Goal: Task Accomplishment & Management: Manage account settings

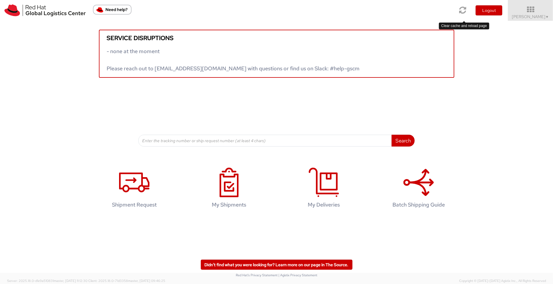
click at [459, 9] on link at bounding box center [462, 10] width 15 height 20
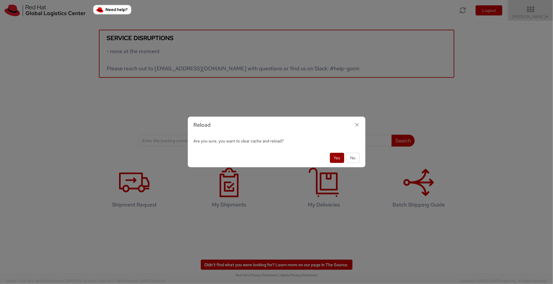
click at [336, 158] on button "Yes" at bounding box center [337, 158] width 14 height 10
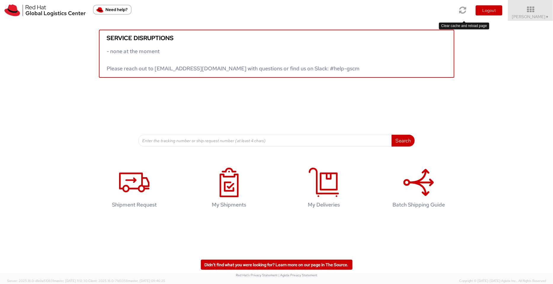
click at [466, 13] on icon at bounding box center [462, 10] width 7 height 8
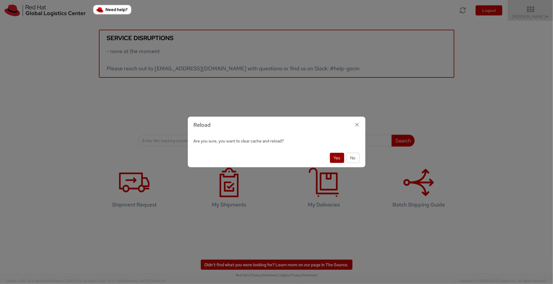
click at [337, 158] on button "Yes" at bounding box center [337, 158] width 14 height 10
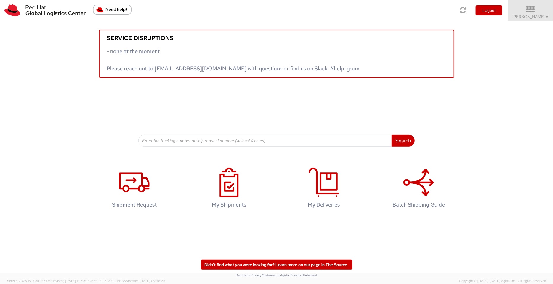
click at [442, 17] on span "Pallav Sen Gupta ▼" at bounding box center [530, 16] width 37 height 5
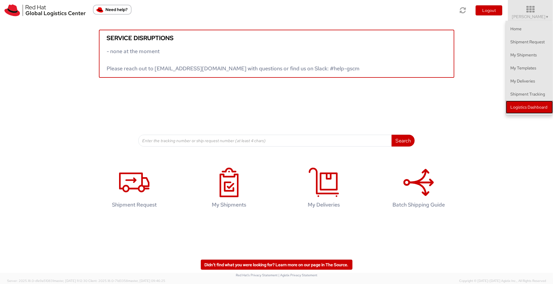
click at [442, 104] on link "Logistics Dashboard" at bounding box center [529, 106] width 47 height 13
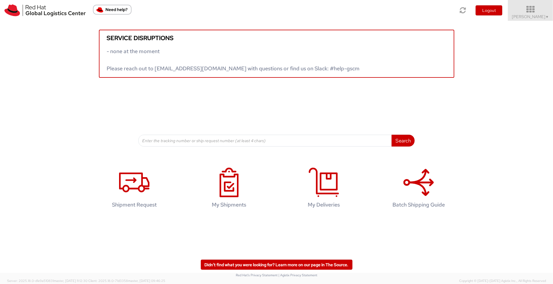
click at [442, 14] on span "Pallav Sen Gupta ▼" at bounding box center [530, 16] width 37 height 5
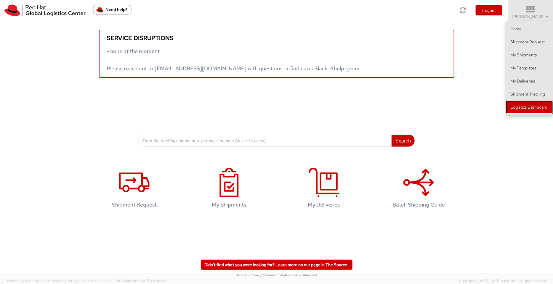
click at [442, 105] on link "Logistics Dashboard" at bounding box center [529, 106] width 47 height 13
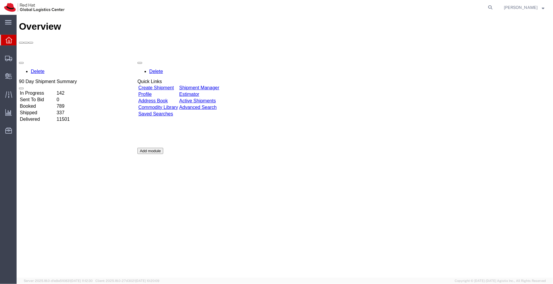
click at [213, 84] on td "Shipment Manager" at bounding box center [199, 87] width 41 height 6
click at [213, 85] on link "Shipment Manager" at bounding box center [199, 87] width 40 height 5
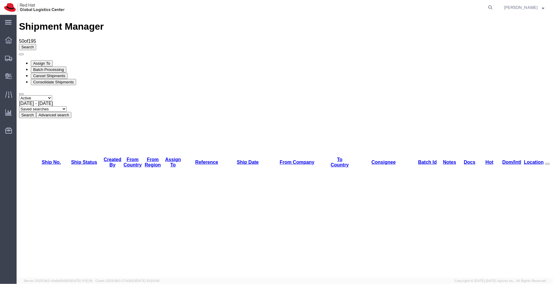
click at [66, 106] on select "Saved searches APAC EMEA India India - Inbounds NA/LATM" at bounding box center [43, 109] width 48 height 6
select select "APAC"
click at [66, 106] on select "Saved searches APAC EMEA India India - Inbounds NA/LATM" at bounding box center [43, 109] width 48 height 6
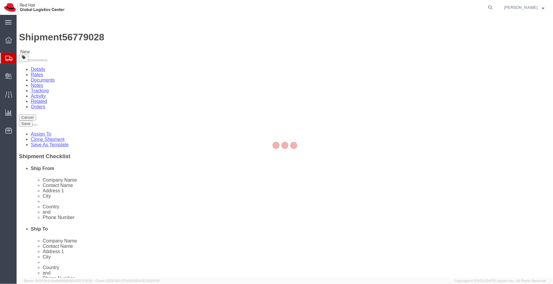
select select "50511"
select select
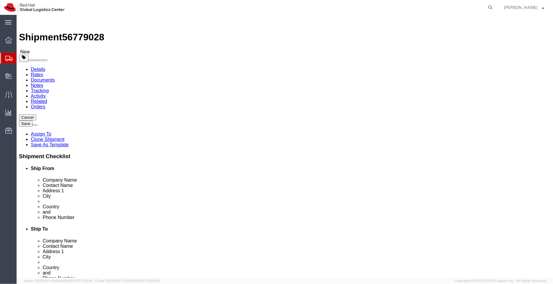
click div "Location RH - Sydney My Profile Location RH - Amsterdam - MSO RH - Amsterdam Da…"
click link "ADDITIONAL INFORMATION"
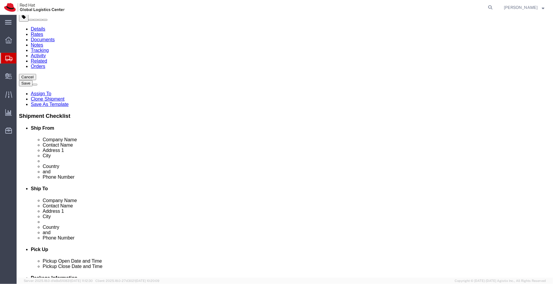
scroll to position [66, 0]
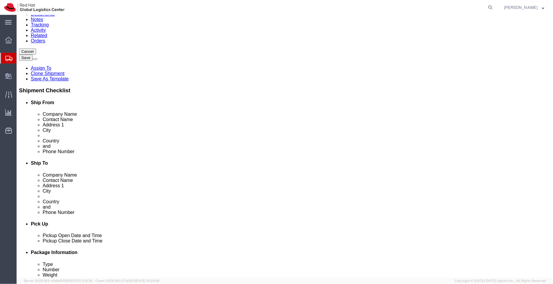
select select "BUSI"
click input "brmilne@redhat.com"
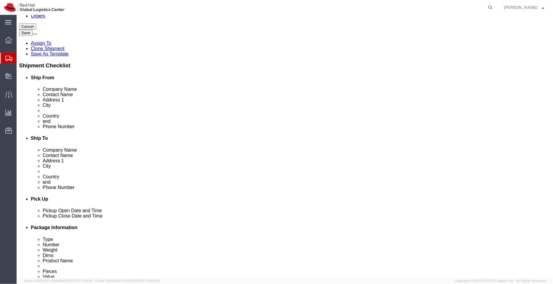
paste input "apaclogistics@redhat.com"
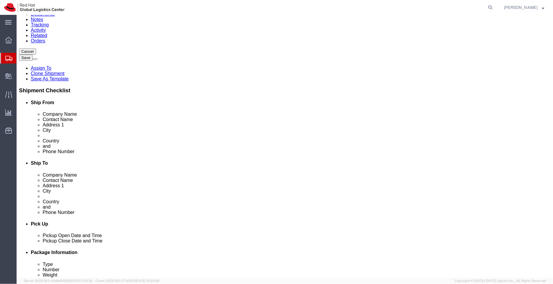
type input "brmilne@redhat.com,apaclogistics@redhat.com"
click link "ADDITIONAL INFORMATION"
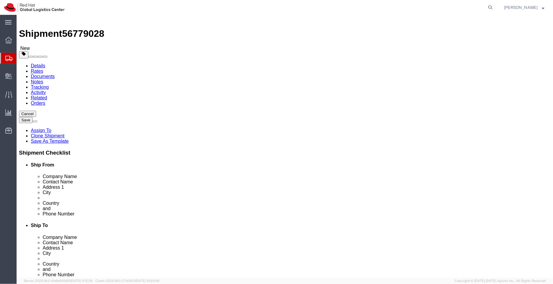
click div "Contact Name Brad Milne"
drag, startPoint x: 358, startPoint y: 108, endPoint x: 246, endPoint y: 103, distance: 112.7
click div "Location My Profile Location RH - Amsterdam - MSO RH - Amsterdam Data Center RH…"
paste input "Brad Milne"
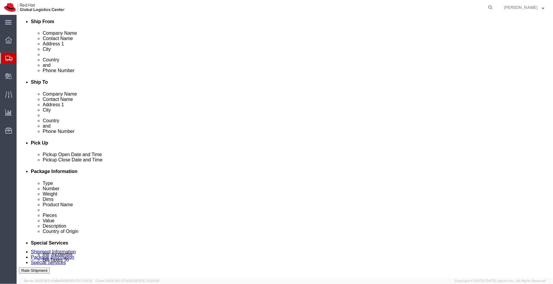
scroll to position [190, 0]
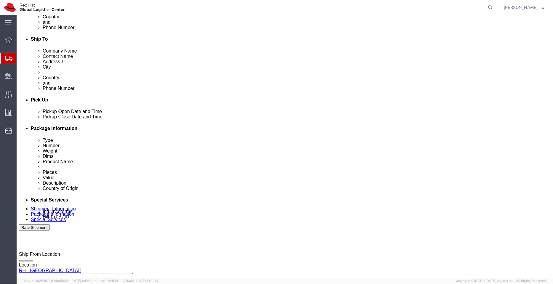
type input "Brad Milne"
click div "Sep 11 2025 12:00 PM"
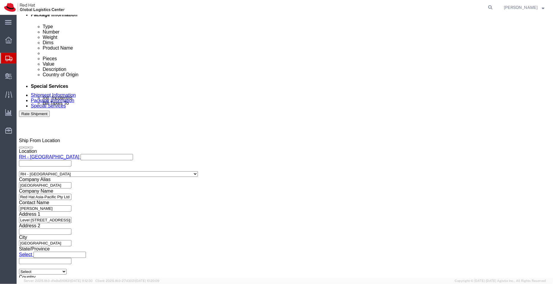
type input "3:00 PM"
click button "Apply"
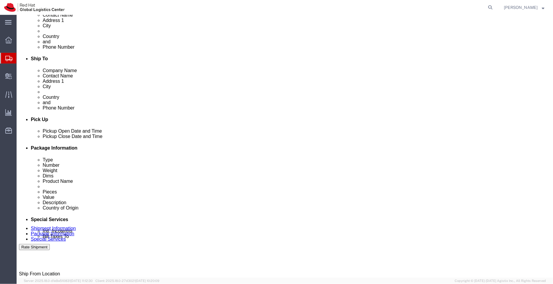
scroll to position [153, 0]
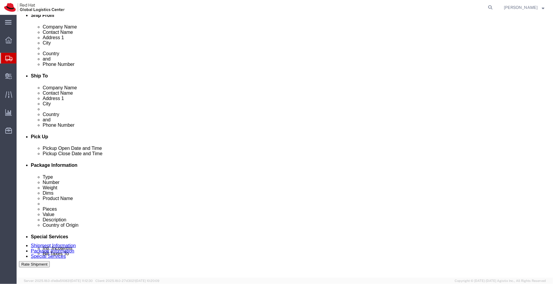
click icon
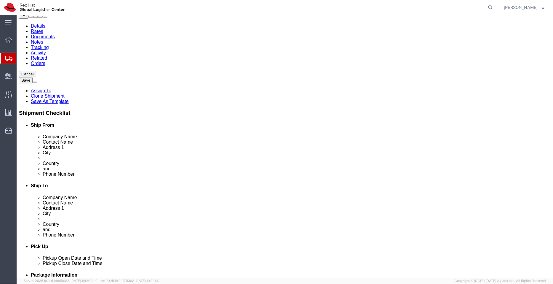
click dd "1.00 Each"
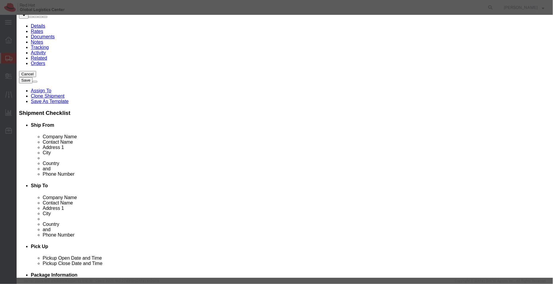
drag, startPoint x: 419, startPoint y: 54, endPoint x: 432, endPoint y: 81, distance: 29.7
click div "Commodity library Product Name ID Badge Pieces 1.00 Select Bag Barrels 100Board…"
drag, startPoint x: 352, startPoint y: 59, endPoint x: 322, endPoint y: 57, distance: 29.4
click textarea "Produced Internally - personalized (Sample - not for resale, value for customs …"
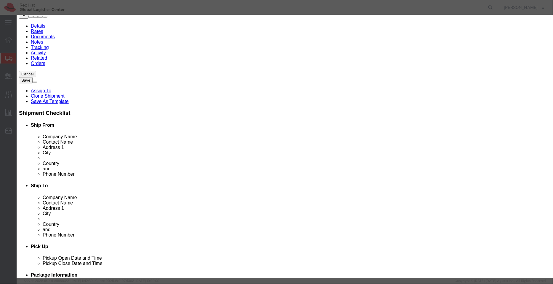
type textarea "Produced Internally - personalized (Sample - not for resale, value for customs …"
type input "8523520000"
drag, startPoint x: 397, startPoint y: 33, endPoint x: 433, endPoint y: 37, distance: 36.3
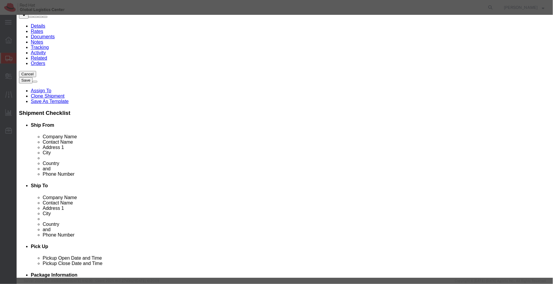
click div "Commodity library Product Name ID Badge Pieces 1.00 Select Bag Barrels 100Board…"
type textarea "Produced Internally - personalized (Sample - not for resale, value for customs …"
click button "Save & Close"
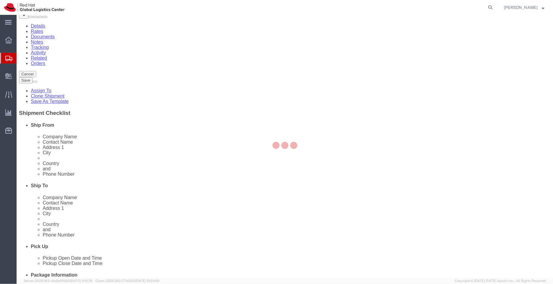
scroll to position [0, 0]
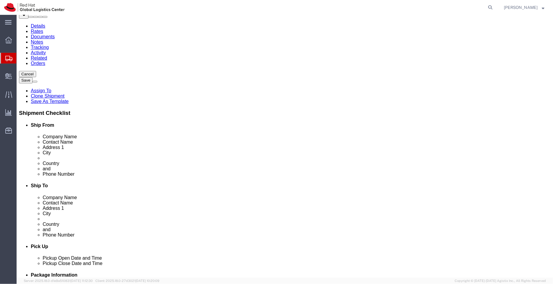
click dd "0.18 USD"
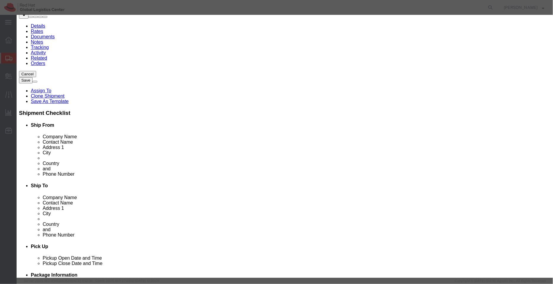
drag, startPoint x: 395, startPoint y: 51, endPoint x: 364, endPoint y: 52, distance: 30.3
click textarea "(Sample - not for resale, value for customs purpose only) - HTS - 4202320000"
type textarea "(Sample - not for resale, value for customs purpose only)"
type input "4202320000"
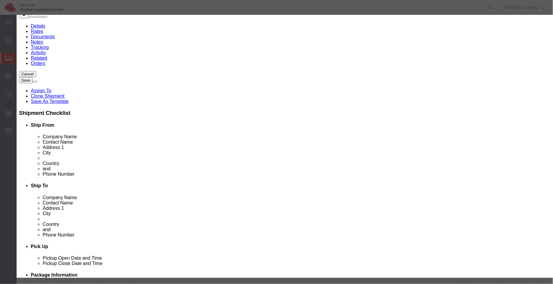
click textarea "(Sample - not for resale, value for customs purpose only) - HTS - 4202320000"
type textarea "Plastic (Sample - not for resale, value for customs purpose only)"
click button "Save & Close"
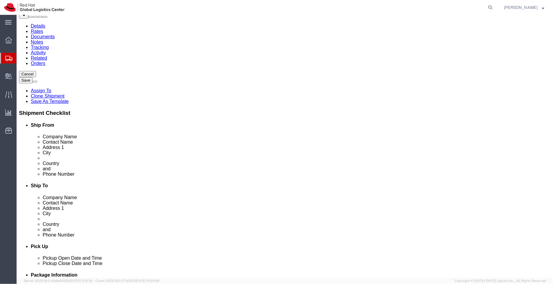
click dd "1.00 Each"
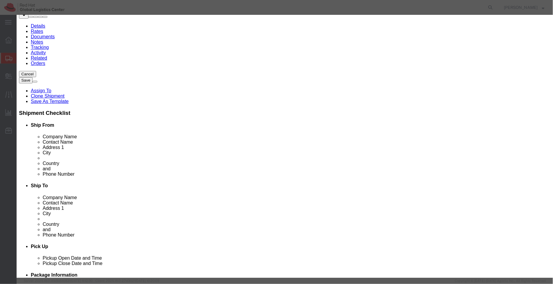
drag, startPoint x: 384, startPoint y: 51, endPoint x: 365, endPoint y: 51, distance: 19.3
click textarea "(Sample - not for resale, value for customs purpose only) - HTS - 8308900000"
type textarea "(Sample - not for resale, value for customs purpose only)"
type input "8308900000"
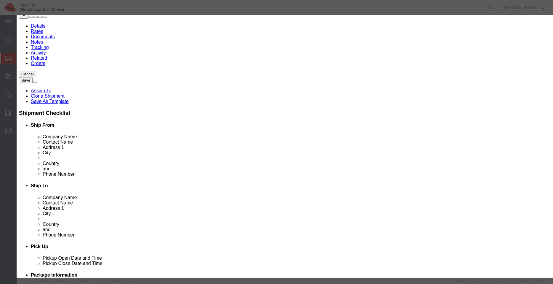
click textarea "(Sample - not for resale, value for customs purpose only) - HTS - 8308900000"
type textarea "Red (Sample - not for resale, value for customs purpose only)"
click input "0.45"
type input "0.63"
click button "Save & Close"
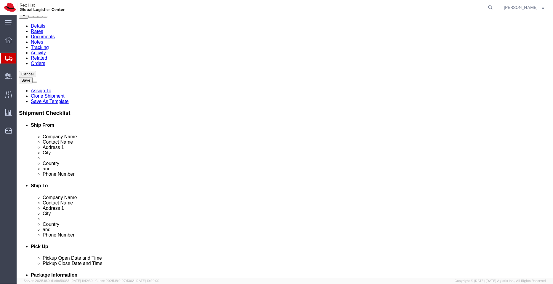
click dd "0.18 USD"
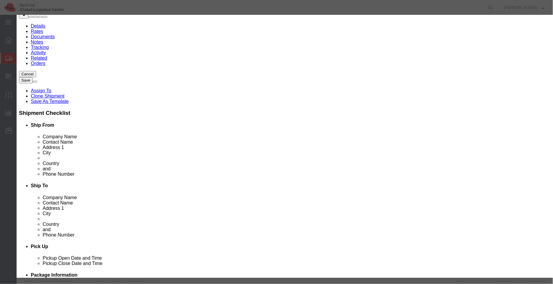
click input "0.18"
type input "0.23"
click button "Save & Close"
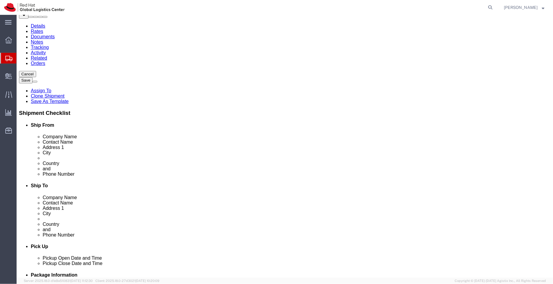
click icon
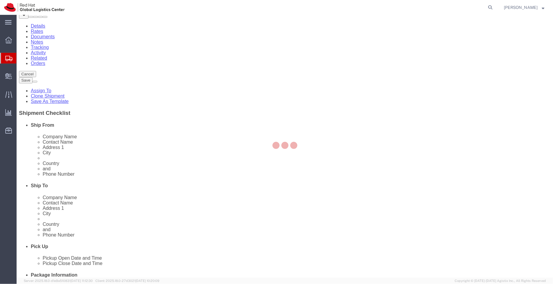
select select "COSTCENTER"
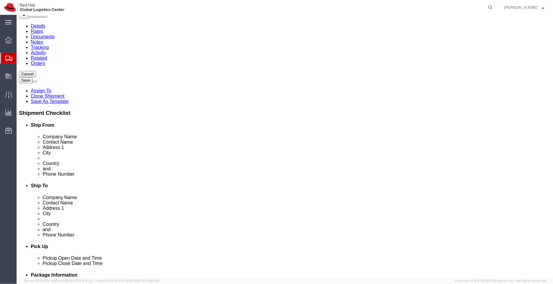
click select "Select Free of Charge Free of Cost NET 30 NET 45 NET 60 See Comment"
select select "FREE_OF_COST"
click select "Select Free of Charge Free of Cost NET 30 NET 45 NET 60 See Comment"
click select "Select Gift Personal Effects Repair/Warranty Return Sample Sold Temporary/Not S…"
select select "SAMPLE"
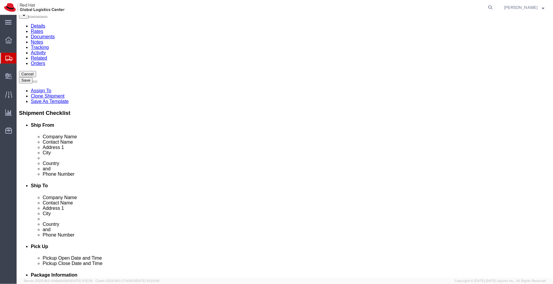
click select "Select Gift Personal Effects Repair/Warranty Return Sample Sold Temporary/Not S…"
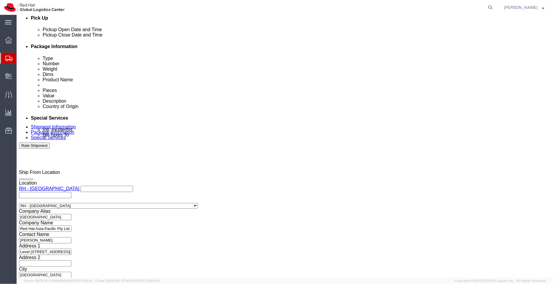
scroll to position [281, 0]
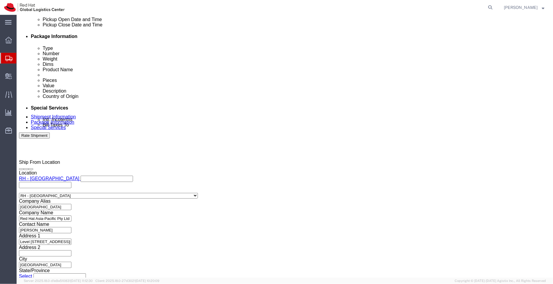
type input "auck"
select select "38422"
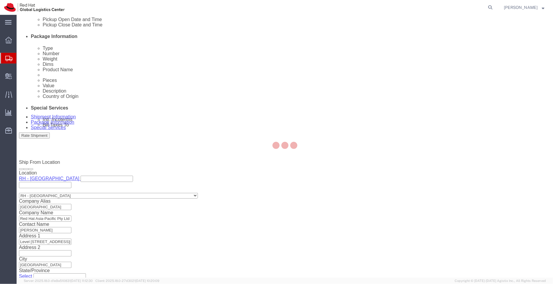
type input "Red Hat New Zealand Limited"
type input "11 Britomart Place"
select select "NZ"
type input "+64 9-601 8905"
type input "The Generator, level 10"
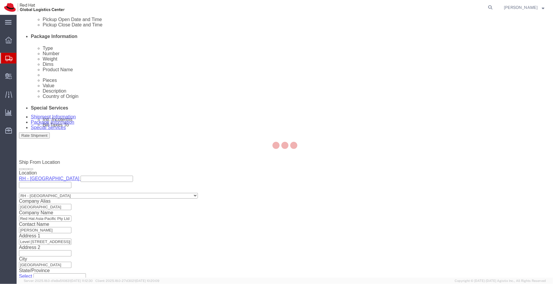
type input "AUCKLAND"
type input "1010"
type input "106-682-473"
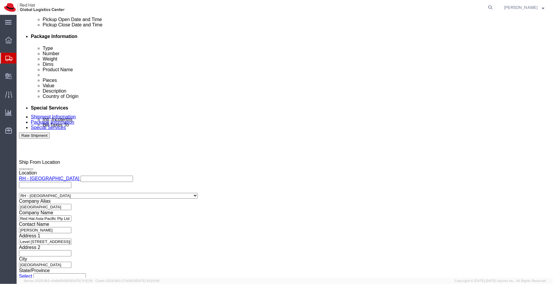
click icon
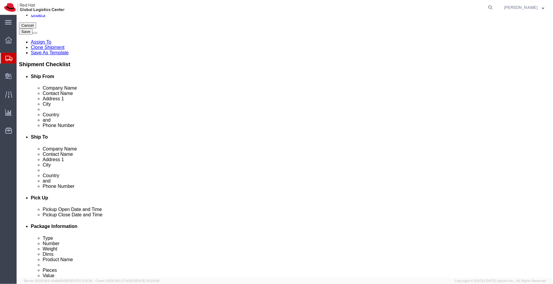
scroll to position [89, 0]
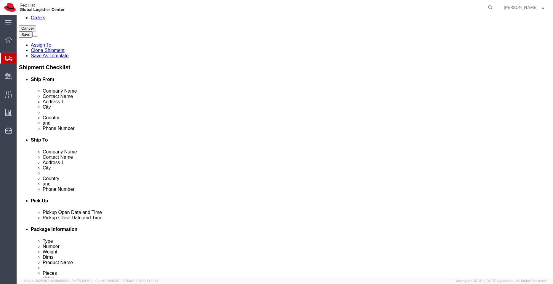
click button "Rate Shipment"
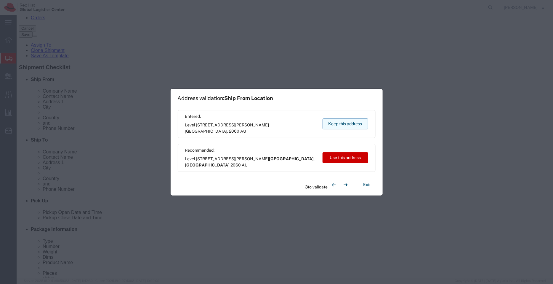
click at [348, 119] on button "Keep this address" at bounding box center [346, 123] width 46 height 11
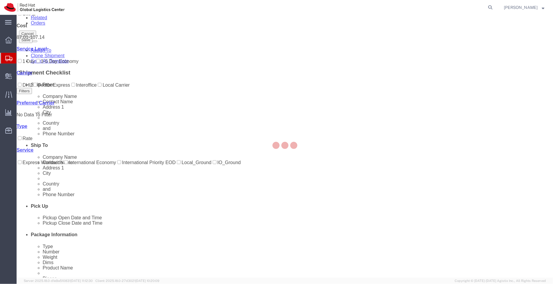
scroll to position [0, 0]
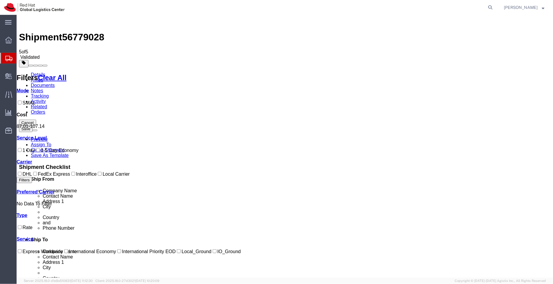
click at [38, 72] on link "Details" at bounding box center [38, 74] width 15 height 5
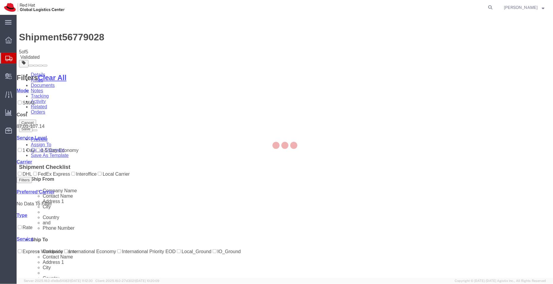
select select "50511"
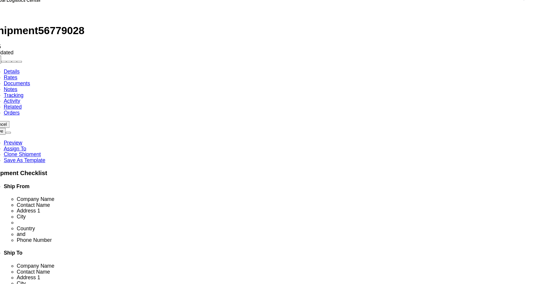
drag, startPoint x: 333, startPoint y: 212, endPoint x: 294, endPoint y: 212, distance: 39.1
click input "brmilne@redhat.com,apaclogistics@redhat.com"
type input "apaclogistics@redhat.com"
click div "Shipment Information Package Information Special Services"
click icon
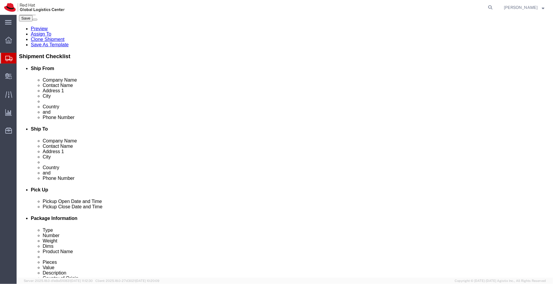
scroll to position [111, 0]
click input "text"
paste input "brmilne@redhat.com"
type input "brmilne@redhat.com"
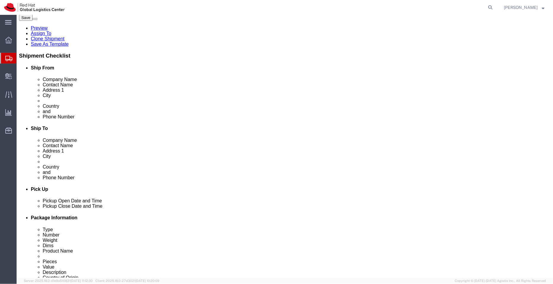
click button "Rate Shipment"
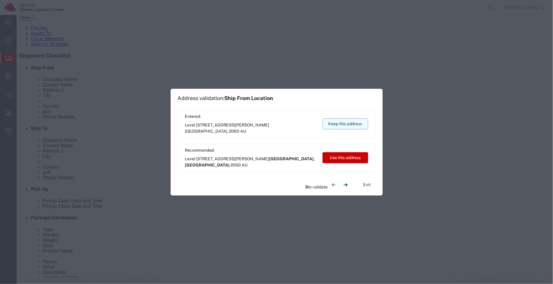
click at [348, 126] on button "Keep this address" at bounding box center [346, 123] width 46 height 11
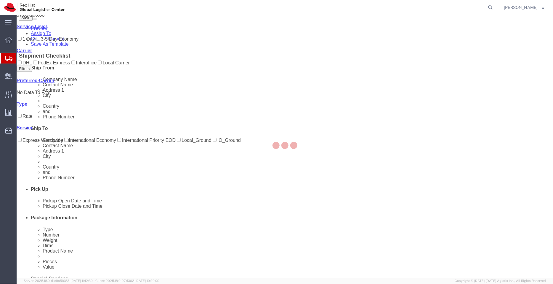
scroll to position [0, 0]
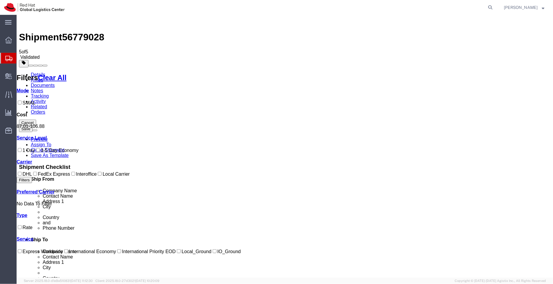
click at [40, 72] on link "Details" at bounding box center [38, 74] width 15 height 5
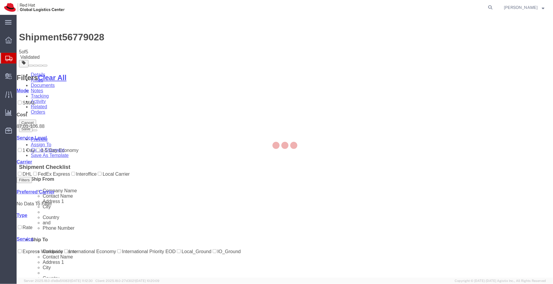
select select "50511"
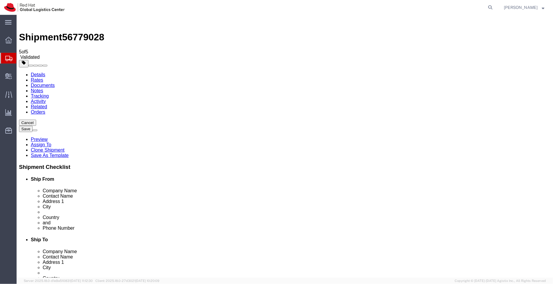
click input "5512"
type input "05512"
click button "Rate Shipment"
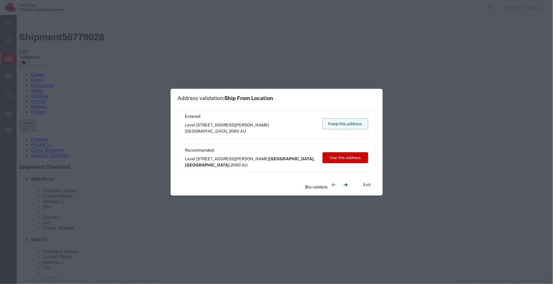
click at [365, 122] on button "Keep this address" at bounding box center [346, 123] width 46 height 11
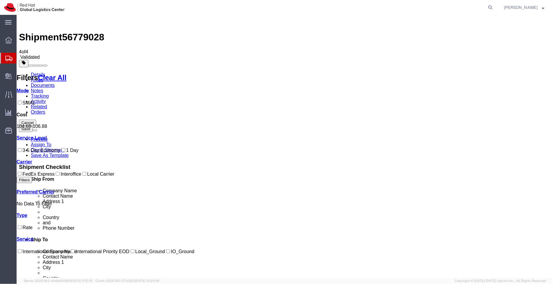
click at [38, 72] on link "Details" at bounding box center [38, 74] width 15 height 5
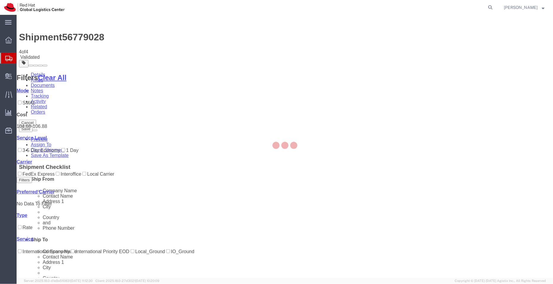
select select "50511"
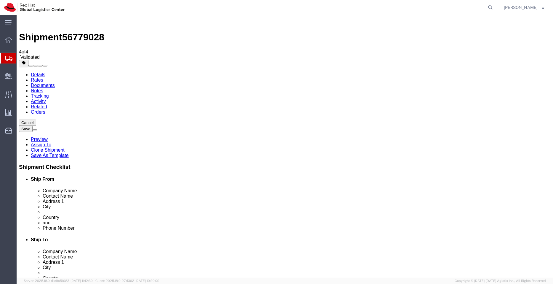
click icon
click link "Special Services"
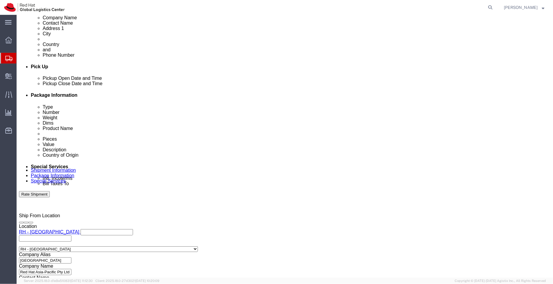
scroll to position [234, 0]
click icon
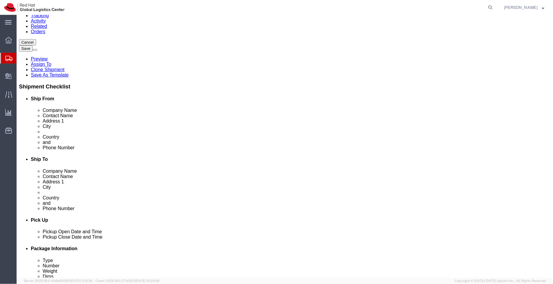
scroll to position [79, 0]
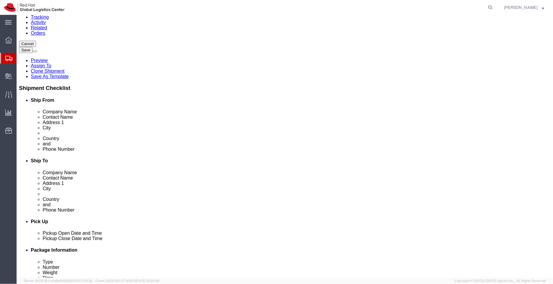
click input "05512"
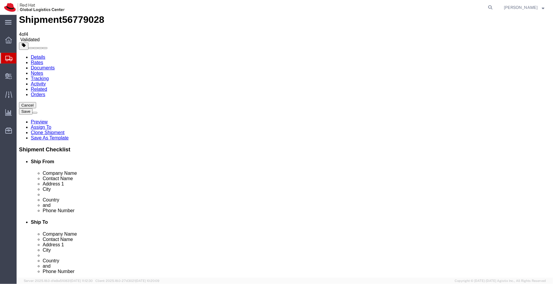
scroll to position [16, 0]
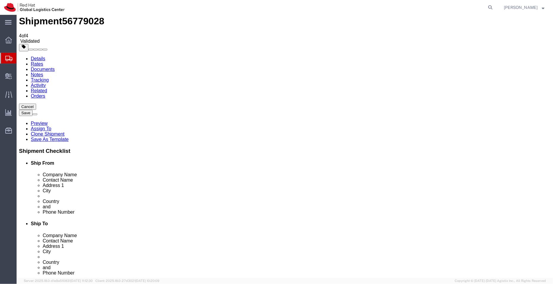
type input "5512"
drag, startPoint x: 310, startPoint y: 94, endPoint x: 245, endPoint y: 88, distance: 65.4
click div "Location Select Select My Profile Location RH - Amsterdam - MSO RH - Amsterdam …"
click icon
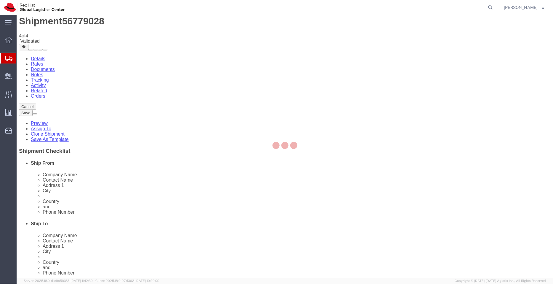
select select "COSTCENTER"
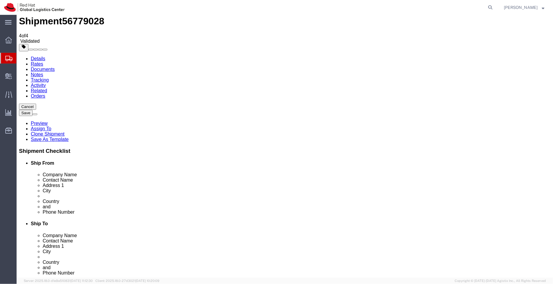
drag, startPoint x: 553, startPoint y: 91, endPoint x: 536, endPoint y: 164, distance: 75.0
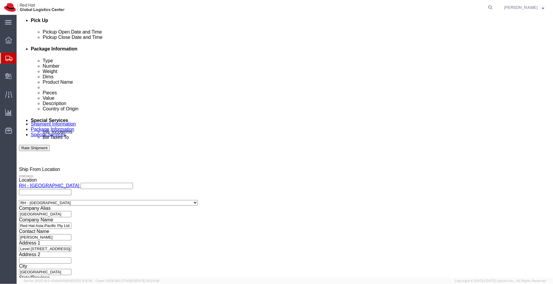
scroll to position [281, 0]
click input "text"
paste input "[PERSON_NAME]"
type input "[PERSON_NAME]"
click button "Rate Shipment"
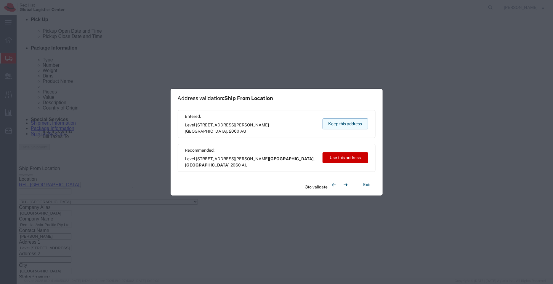
click at [354, 121] on button "Keep this address" at bounding box center [346, 123] width 46 height 11
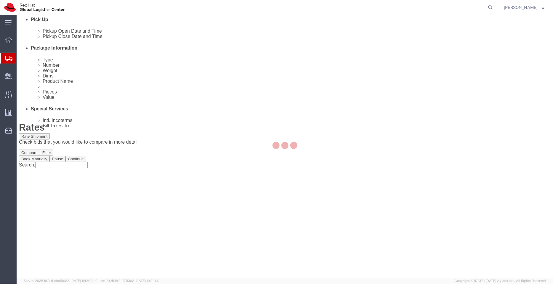
scroll to position [0, 0]
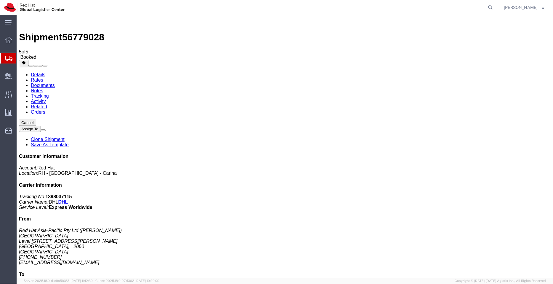
click at [41, 72] on link "Details" at bounding box center [38, 74] width 15 height 5
click link "Schedule pickup request"
drag, startPoint x: 297, startPoint y: 72, endPoint x: 218, endPoint y: 63, distance: 79.6
click div "Pickup & Delivery Dates 09/11/2025 15:00 - 09/11/2025 16:00 Pickup request numb…"
copy div "09/11/2025 15:00 - 09/11/2025 16:00 Pickup request number : CBJ250911078619"
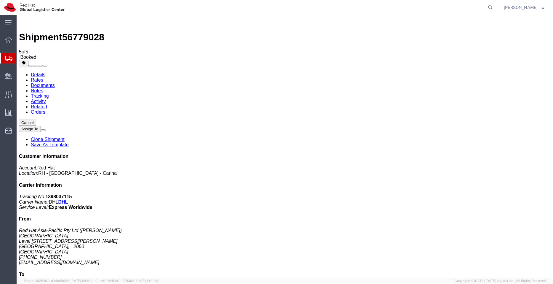
click link "Documents"
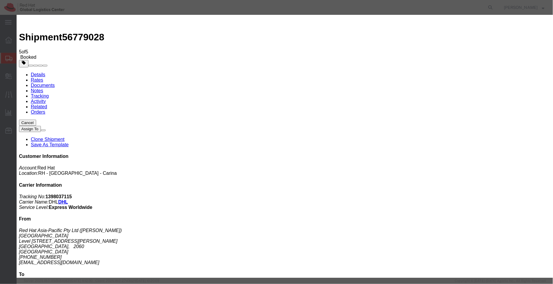
paste textarea "09/11/2025 15:00 - 09/11/2025 16:00 Pickup request number: CBJ250911078619"
type textarea "Pickup date/time - 09/11/2025 15:00 - 09/11/2025 16:00 DHL Pickup request numbe…"
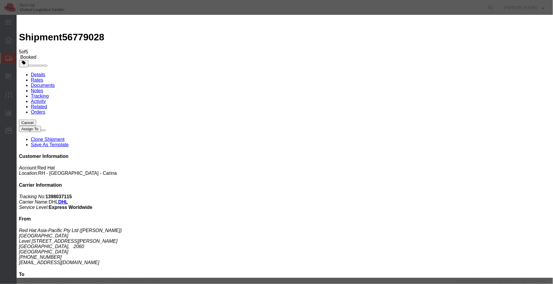
checkbox input "true"
type input "aarthur"
type input "[EMAIL_ADDRESS][DOMAIN_NAME]"
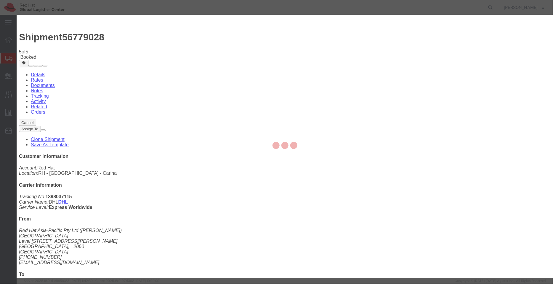
checkbox input "false"
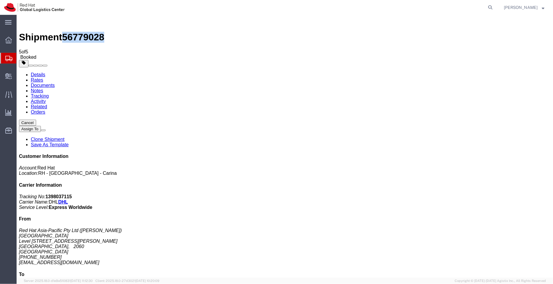
drag, startPoint x: 96, startPoint y: 19, endPoint x: 66, endPoint y: 22, distance: 30.6
click at [66, 31] on span "56779028" at bounding box center [83, 36] width 42 height 11
copy span "56779028"
drag, startPoint x: 510, startPoint y: 101, endPoint x: 439, endPoint y: 86, distance: 72.7
click at [439, 153] on div "Customer Information Account: Red Hat Location: RH - Bangalore - Carina Carrier…" at bounding box center [285, 261] width 532 height 217
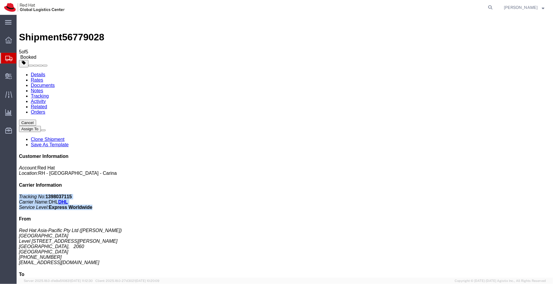
copy p "Tracking No: 1398037115 Carrier Name: DHL DHL Service Level: Express Worldwide"
click at [0, 0] on span "Shipment Manager" at bounding box center [0, 0] width 0 height 0
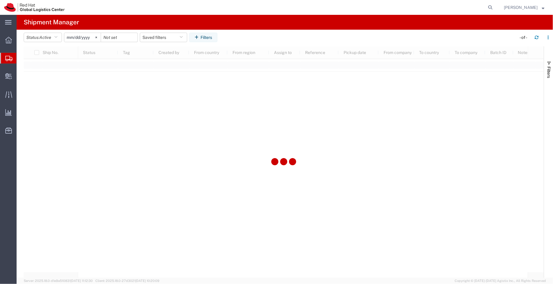
type input "[DATE]"
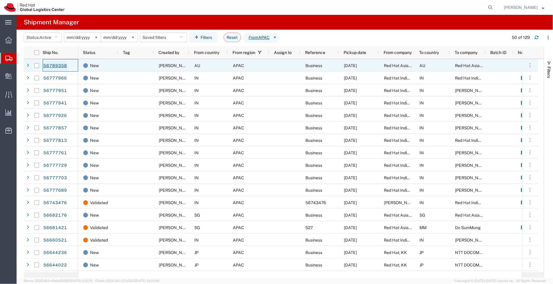
click at [56, 65] on link "56789358" at bounding box center [55, 65] width 24 height 9
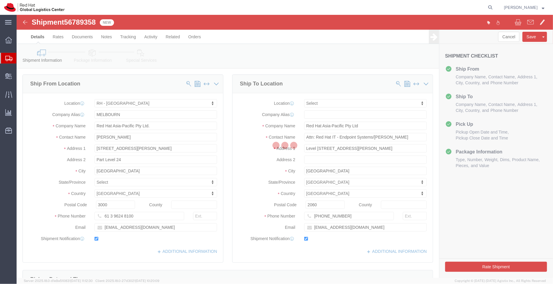
click at [184, 253] on div at bounding box center [285, 146] width 537 height 262
select select "37980"
select select
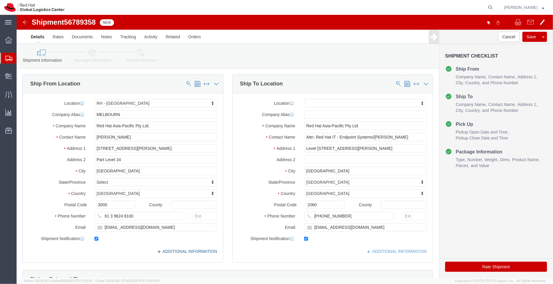
click link "ADDITIONAL INFORMATION"
drag, startPoint x: 379, startPoint y: 124, endPoint x: 355, endPoint y: 122, distance: 24.3
click input "Attn: Red Hat IT - Endpoint Systems/Suraj Vaddar"
paste input "Snehal Kale"
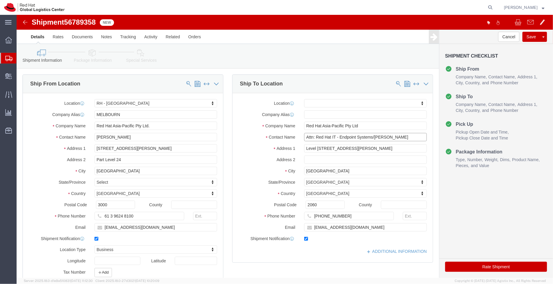
type input "Attn: Red Hat IT - Endpoint Systems/Snehal Kale"
click input "[EMAIL_ADDRESS][DOMAIN_NAME]"
paste input "snkale@redhat.com"
drag, startPoint x: 334, startPoint y: 212, endPoint x: 283, endPoint y: 212, distance: 51.0
click div "aarthur@redhat.comsnkale@redhat.com"
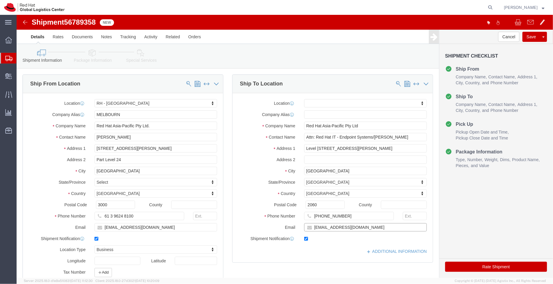
type input "snkale@redhat.com"
click icon
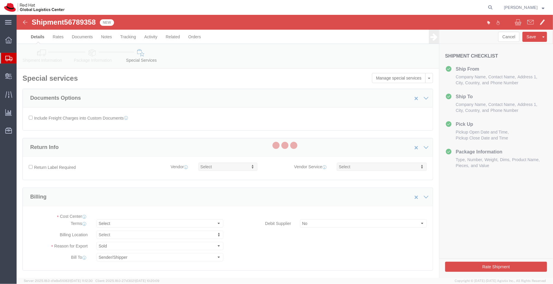
select select "COSTCENTER"
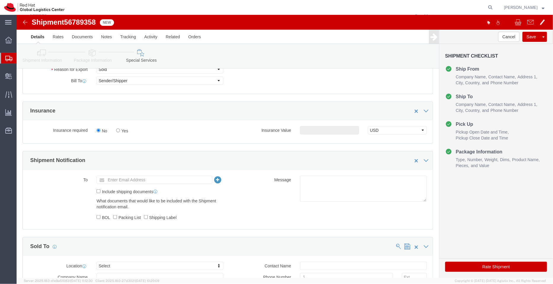
scroll to position [185, 0]
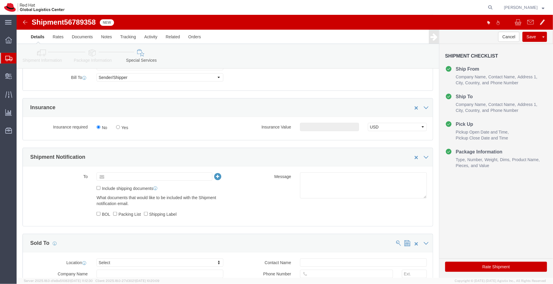
click input "text"
paste input "[EMAIL_ADDRESS][DOMAIN_NAME]"
paste input "laptop-return@redhat.com"
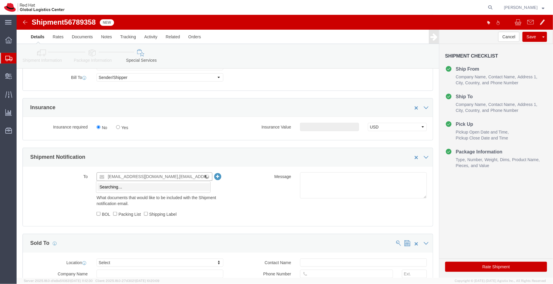
paste input "laptop-return@redhat.com"
type input "aarthur@redhat.com,apaclogistics@redhat.com, laptop-return@redhat.com"
type input "Enter Email Address"
click ul "Enter Email Address"
paste input "laptop-return@redhat.com"
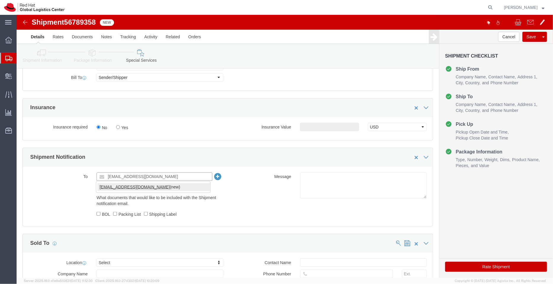
type input "laptop-return@redhat.com"
paste input "[EMAIL_ADDRESS][DOMAIN_NAME]"
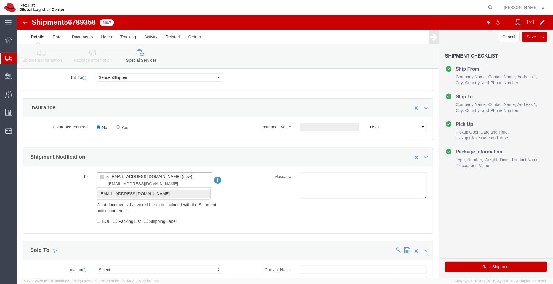
type input "[EMAIL_ADDRESS][DOMAIN_NAME]"
type input "laptop-return@redhat.com,aarthur@redhat.com"
paste input "[EMAIL_ADDRESS][DOMAIN_NAME]"
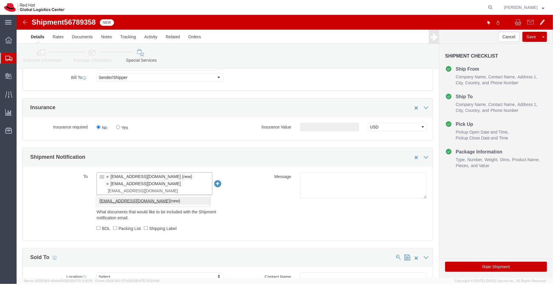
type input "[EMAIL_ADDRESS][DOMAIN_NAME]"
type input "laptop-return@redhat.com,aarthur@redhat.com,apaclogistics@redhat.com"
click icon
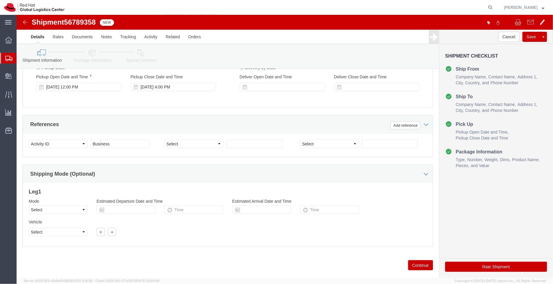
scroll to position [293, 0]
click icon
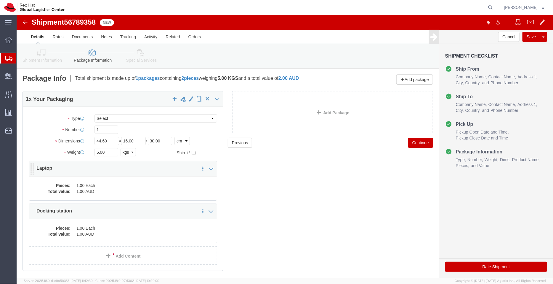
click dd "1.00 Each"
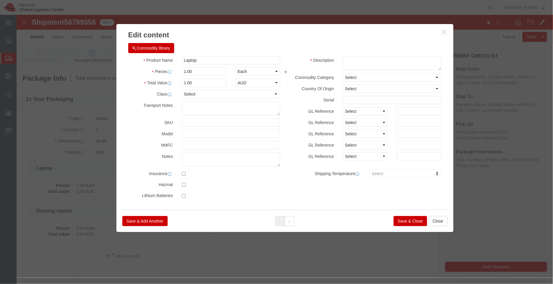
click button "button"
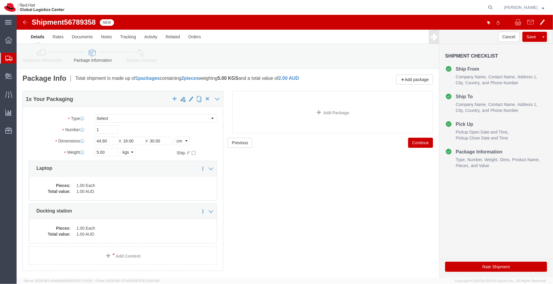
click icon
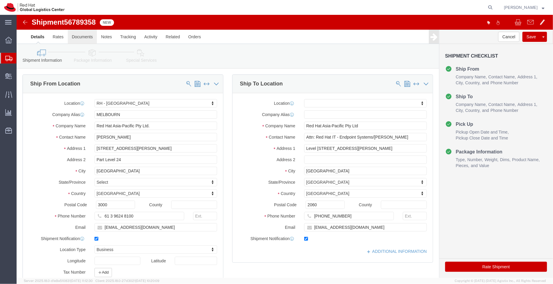
click link "Documents"
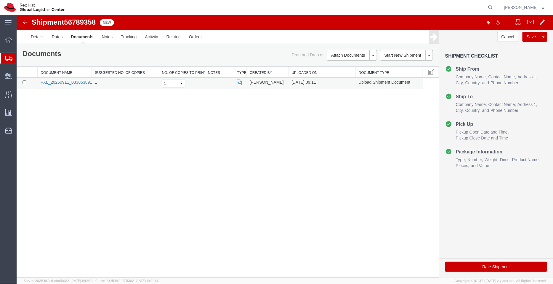
click at [61, 79] on link "PXL_20250911_033853891.jpg" at bounding box center [69, 81] width 58 height 5
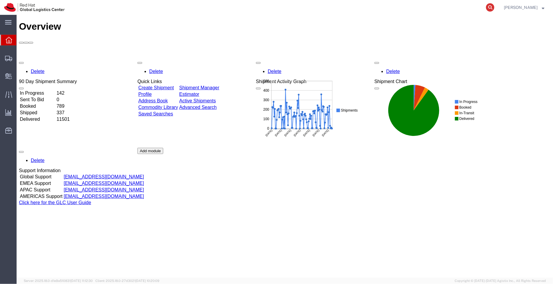
click at [492, 8] on icon at bounding box center [490, 7] width 8 height 8
paste input "1398037115"
click at [492, 8] on icon at bounding box center [490, 7] width 8 height 8
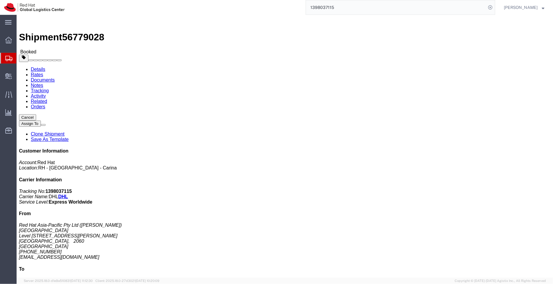
click span "button"
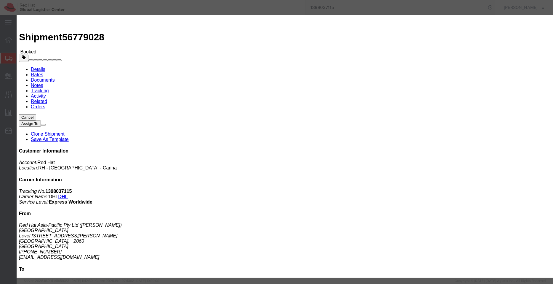
click div "[DATE] 3:00 PM"
click button "Apply"
click button "Save"
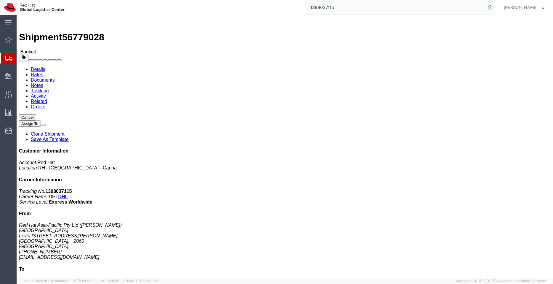
click icon "button"
drag, startPoint x: 297, startPoint y: 74, endPoint x: 218, endPoint y: 64, distance: 79.5
click div "Pickup & Delivery Dates [DATE] 15:00 - [DATE] 16:00 Pickup request number: CBJ2…"
copy div "[DATE] 15:00 - [DATE] 16:00 Pickup request number: CBJ250912012561"
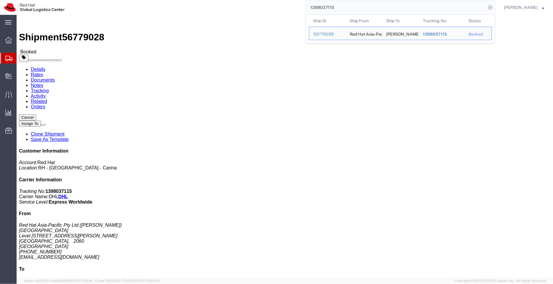
drag, startPoint x: 321, startPoint y: 4, endPoint x: 290, endPoint y: 5, distance: 31.1
click at [290, 5] on div "1398037115 Ship ID Ship From Ship To Tracking Nu. Status Ship ID 56779028 Ship …" at bounding box center [282, 7] width 427 height 15
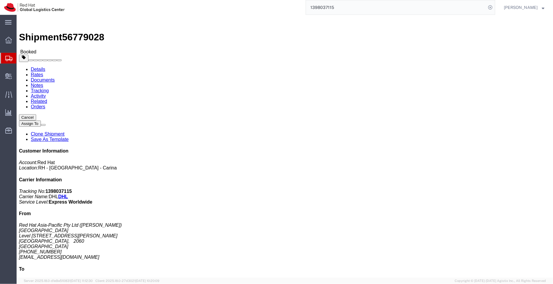
paste input "393001379747"
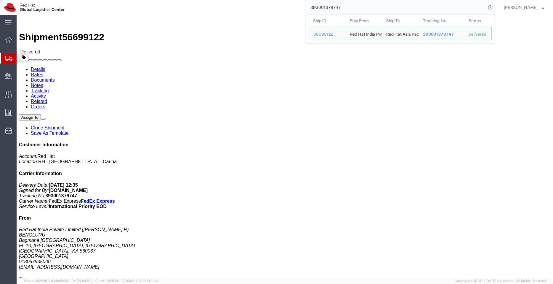
drag, startPoint x: 352, startPoint y: 7, endPoint x: 276, endPoint y: 3, distance: 75.3
click at [276, 3] on div "393001379747 Ship ID Ship From Ship To Tracking Nu. Status Ship ID 56699122 Shi…" at bounding box center [282, 7] width 427 height 15
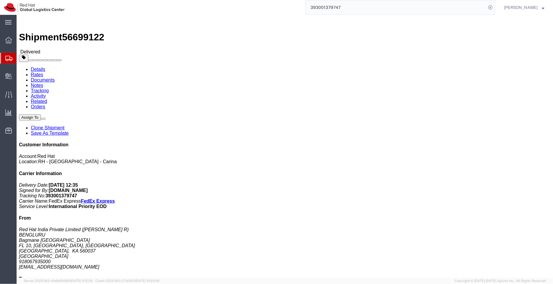
paste input "2884237544"
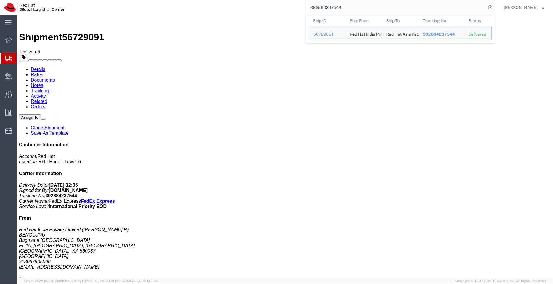
click at [301, 8] on div "392884237544 Ship ID Ship From Ship To Tracking Nu. Status Ship ID 56729091 Shi…" at bounding box center [282, 7] width 427 height 15
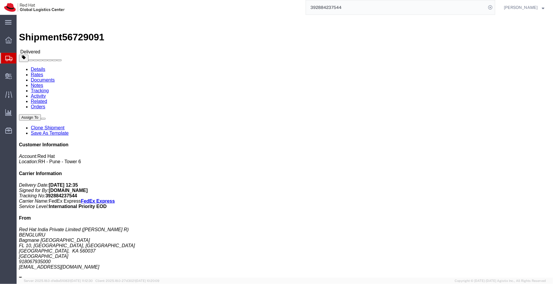
drag, startPoint x: 353, startPoint y: 7, endPoint x: 288, endPoint y: 2, distance: 64.8
click at [288, 2] on div "392884237544" at bounding box center [282, 7] width 427 height 15
paste input "193964"
type input "392884193964"
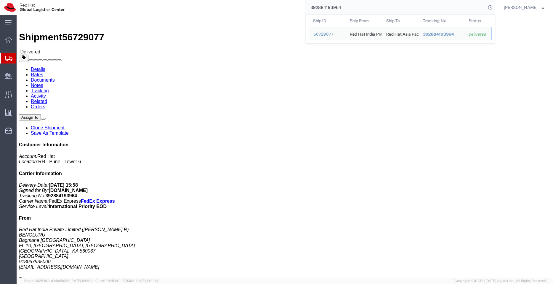
click at [0, 0] on span "Shipment Manager" at bounding box center [0, 0] width 0 height 0
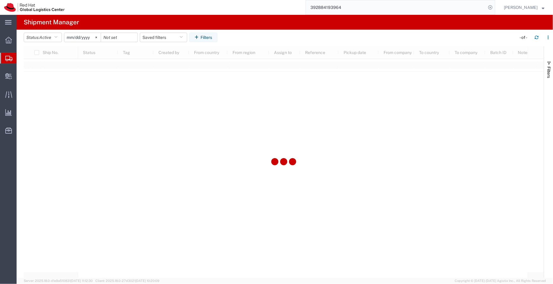
type input "[DATE]"
